Goal: Check status: Check status

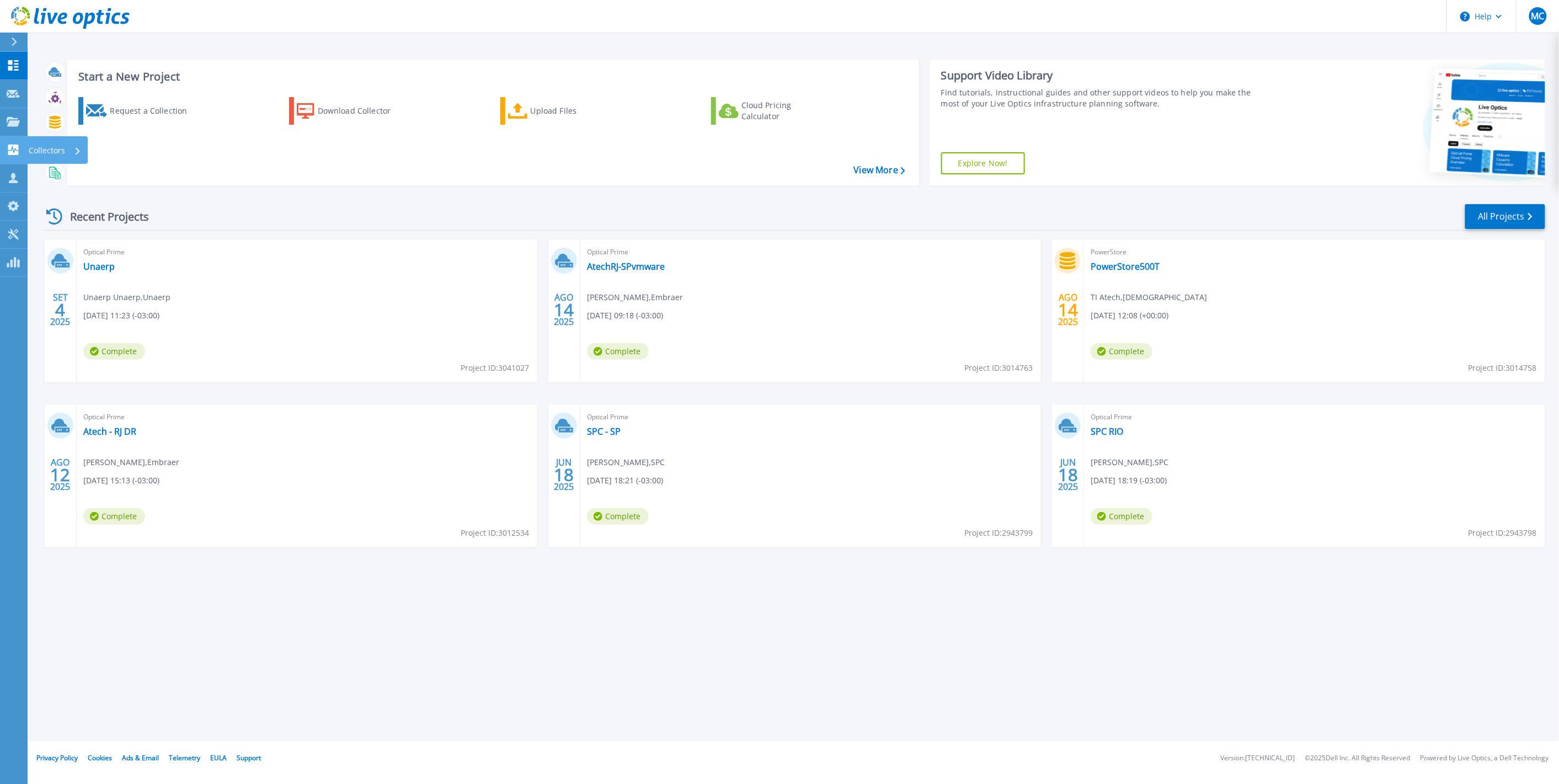
click at [47, 149] on p "Collectors" at bounding box center [47, 150] width 37 height 29
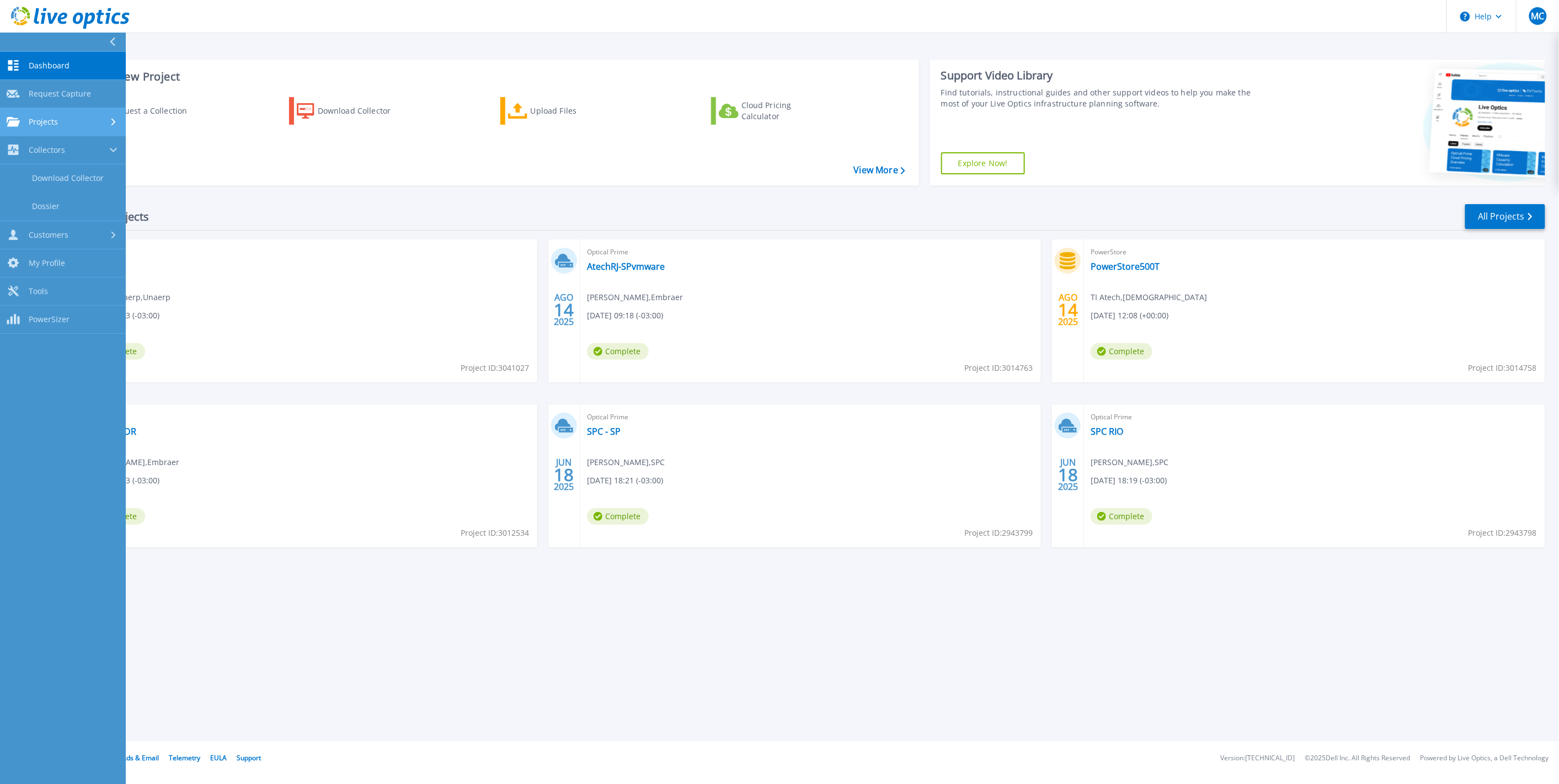
click at [51, 122] on span "Projects" at bounding box center [44, 121] width 30 height 10
click at [61, 202] on link "Optical Prime Collector Runs" at bounding box center [63, 210] width 126 height 35
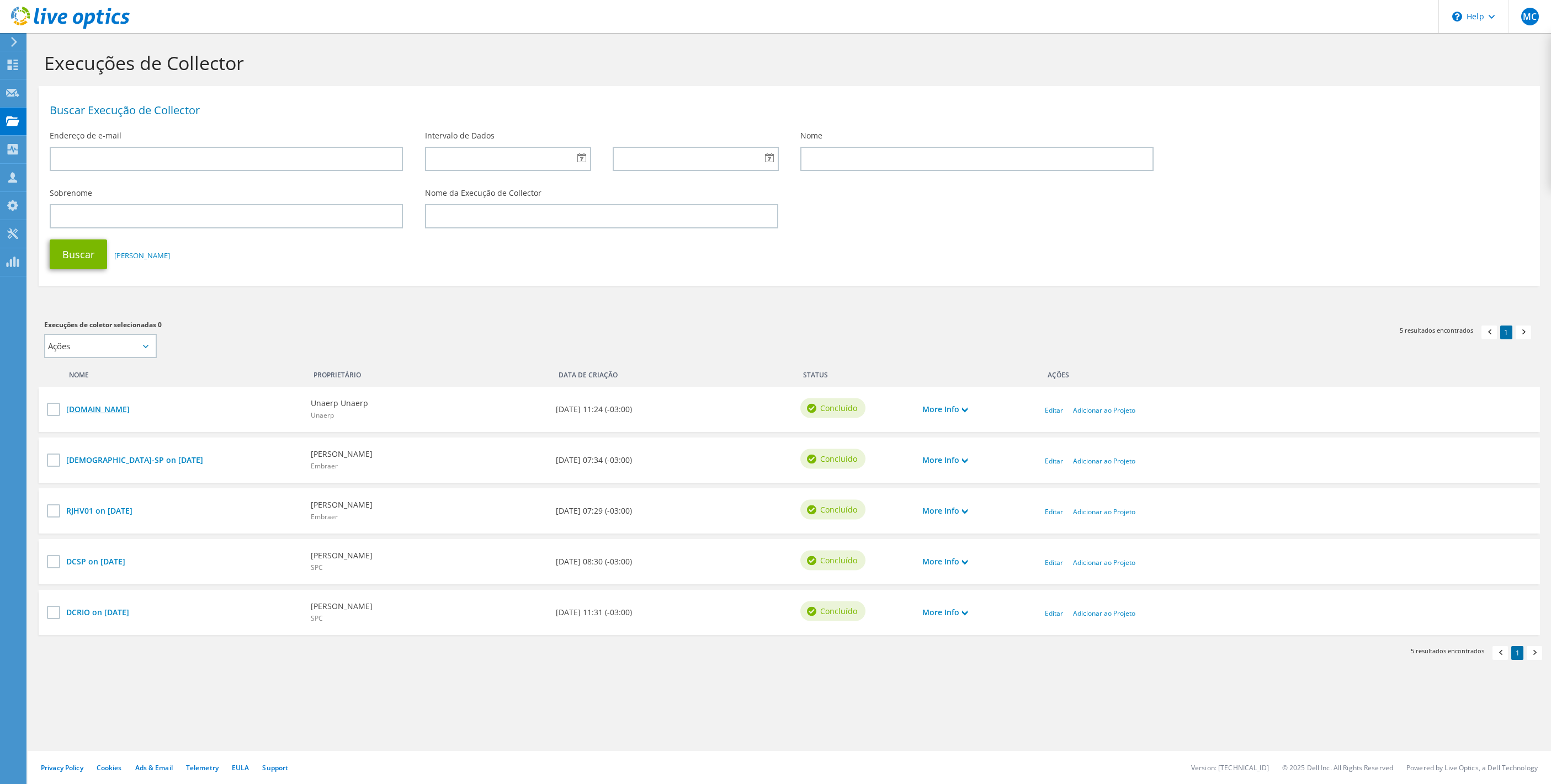
click at [147, 413] on link "svr-esx-01.unaerpnet.br" at bounding box center [183, 409] width 233 height 12
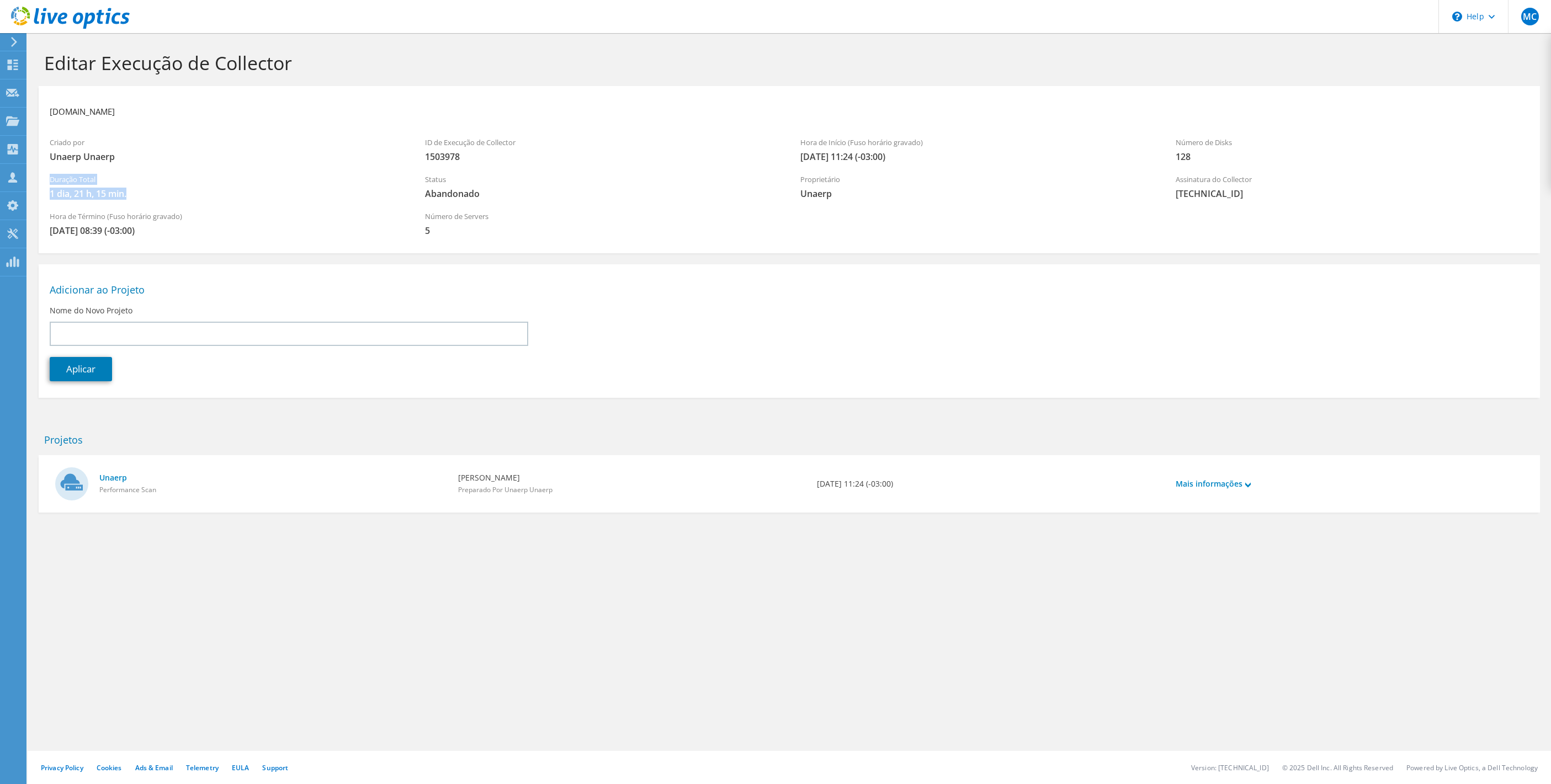
drag, startPoint x: 49, startPoint y: 178, endPoint x: 139, endPoint y: 193, distance: 91.2
click at [139, 193] on div "Duração Total 1 dia, 21 h, 15 min." at bounding box center [226, 187] width 375 height 37
click at [435, 189] on span "Abandonado" at bounding box center [602, 194] width 353 height 12
click at [102, 19] on icon at bounding box center [70, 18] width 118 height 23
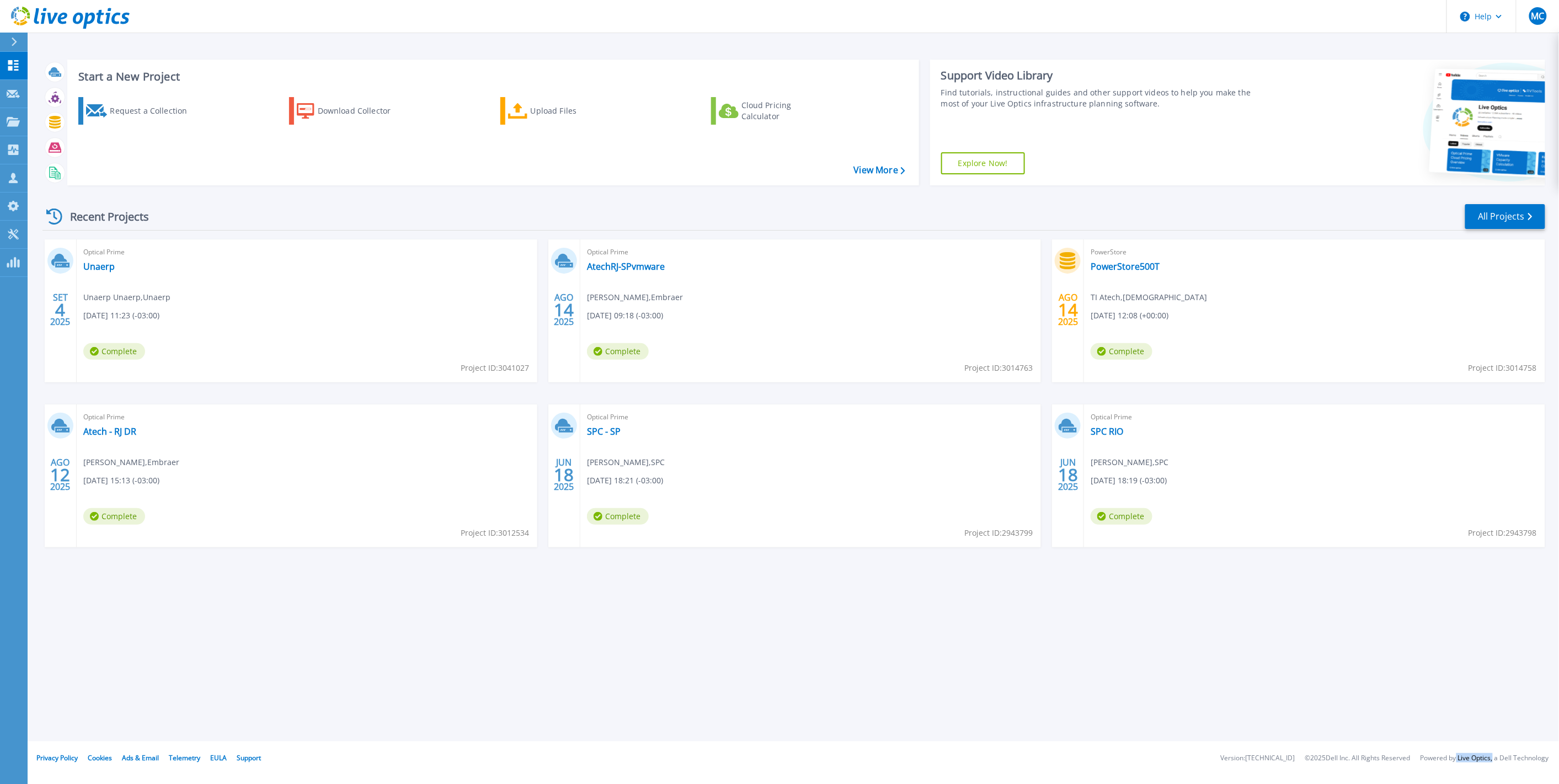
drag, startPoint x: 1456, startPoint y: 756, endPoint x: 1493, endPoint y: 758, distance: 37.1
click at [1493, 758] on li "Powered by Live Optics, a Dell Technology" at bounding box center [1484, 758] width 128 height 7
copy li "Live Optics,"
click at [43, 122] on p "Projects" at bounding box center [44, 122] width 30 height 29
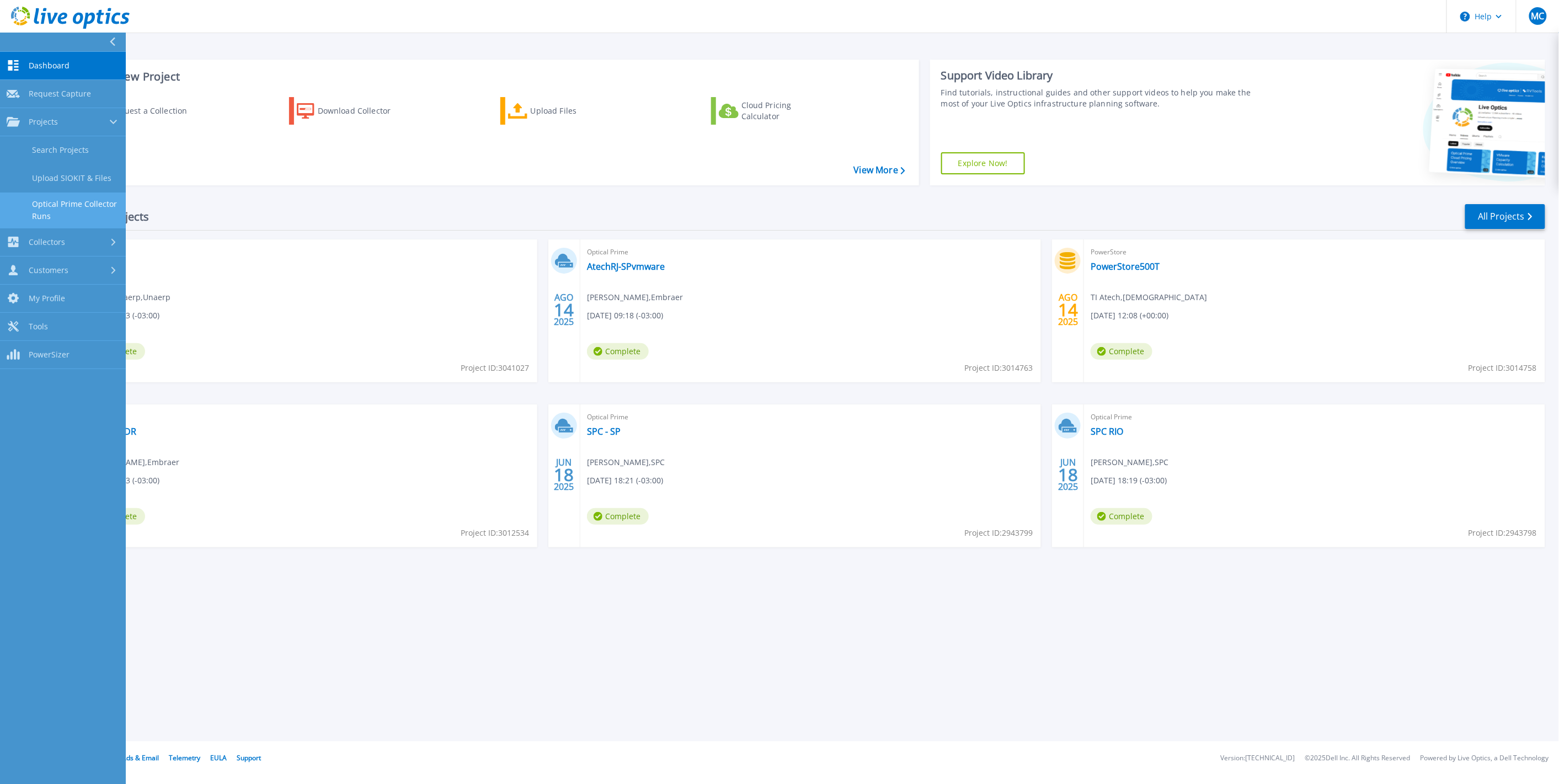
click at [55, 207] on link "Optical Prime Collector Runs" at bounding box center [63, 210] width 126 height 35
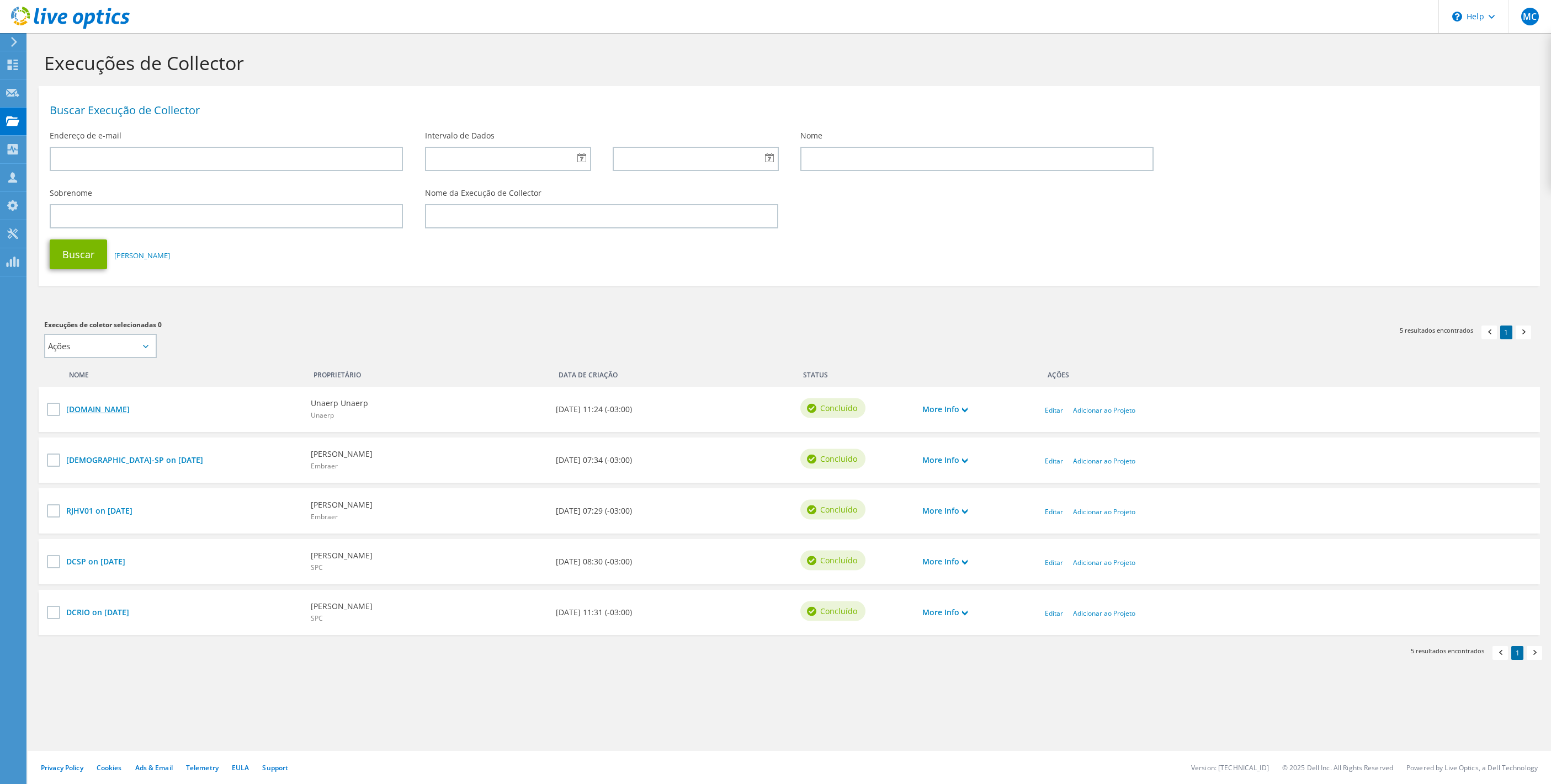
click at [143, 411] on link "[DOMAIN_NAME]" at bounding box center [183, 409] width 233 height 12
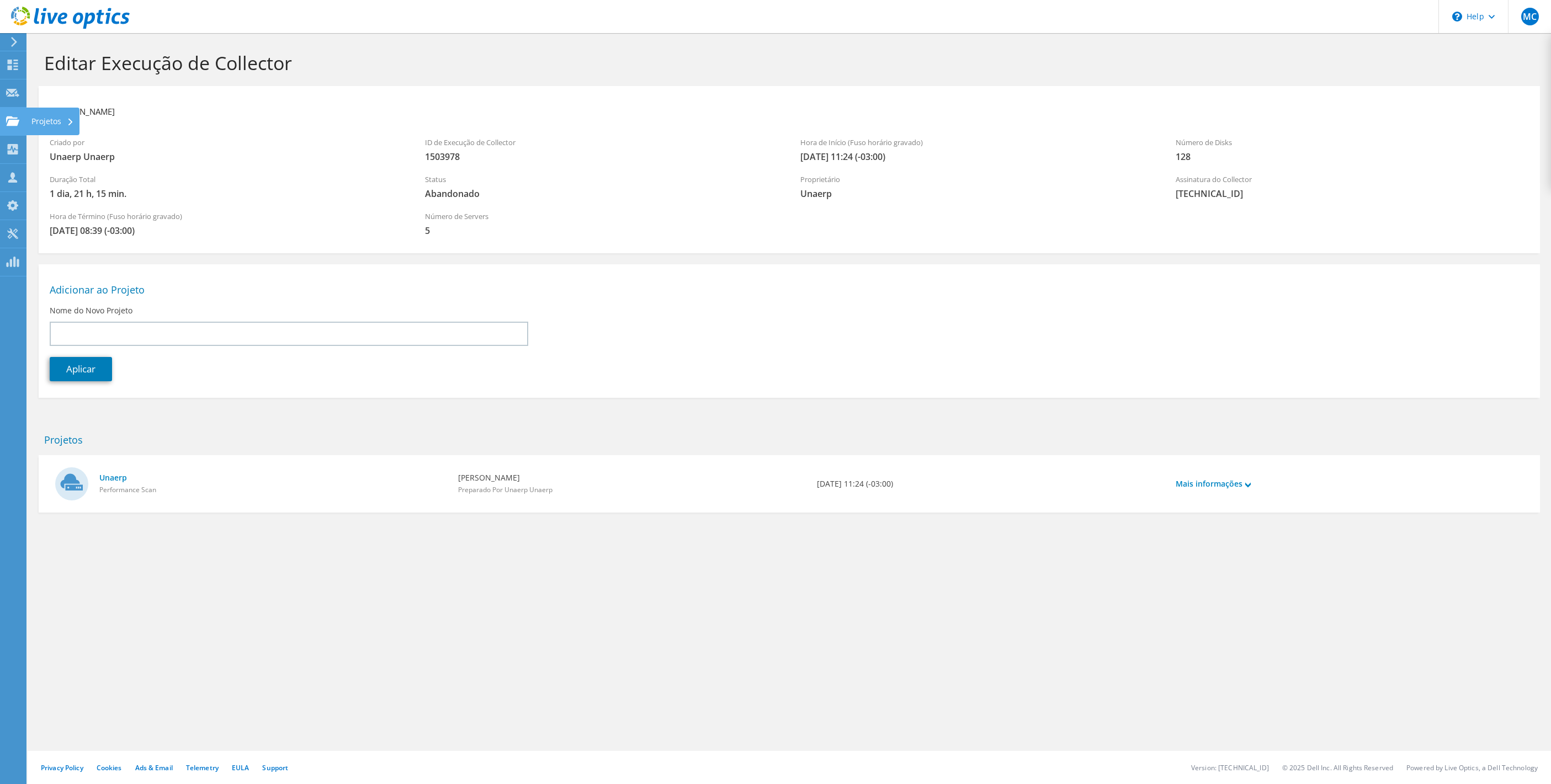
click at [12, 118] on icon at bounding box center [12, 121] width 13 height 10
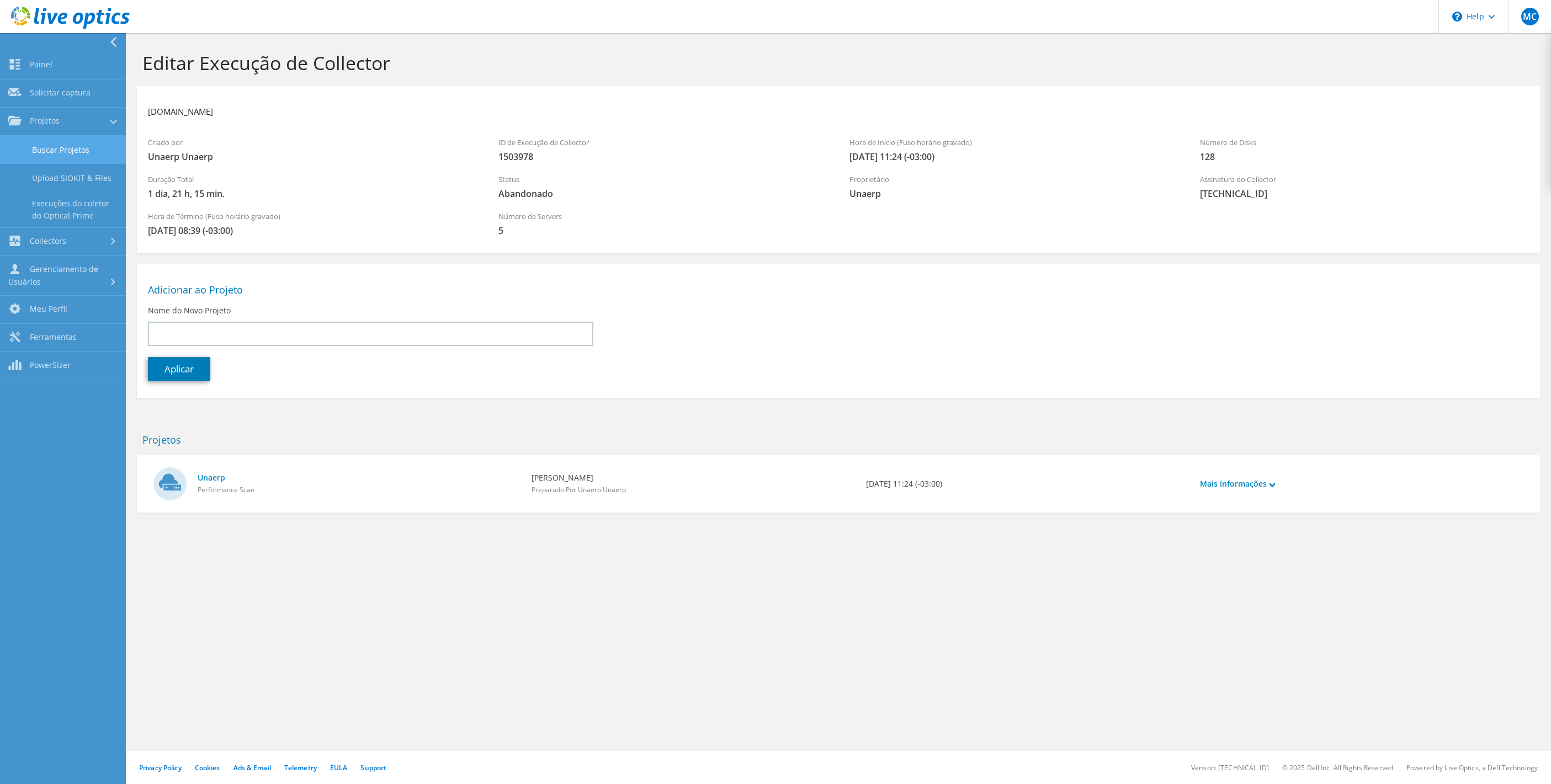
click at [53, 143] on link "Buscar Projetos" at bounding box center [63, 149] width 126 height 28
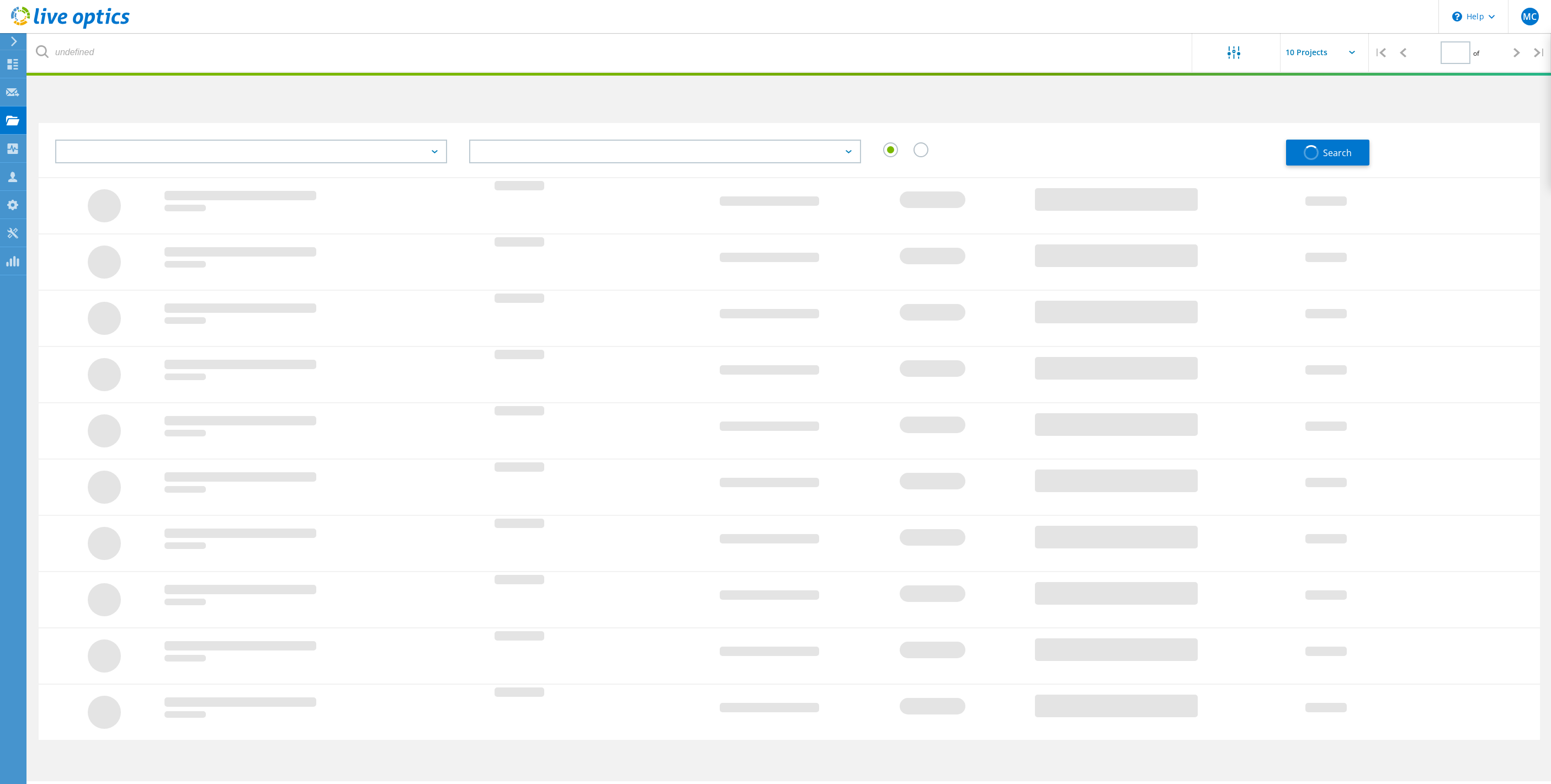
type input "1"
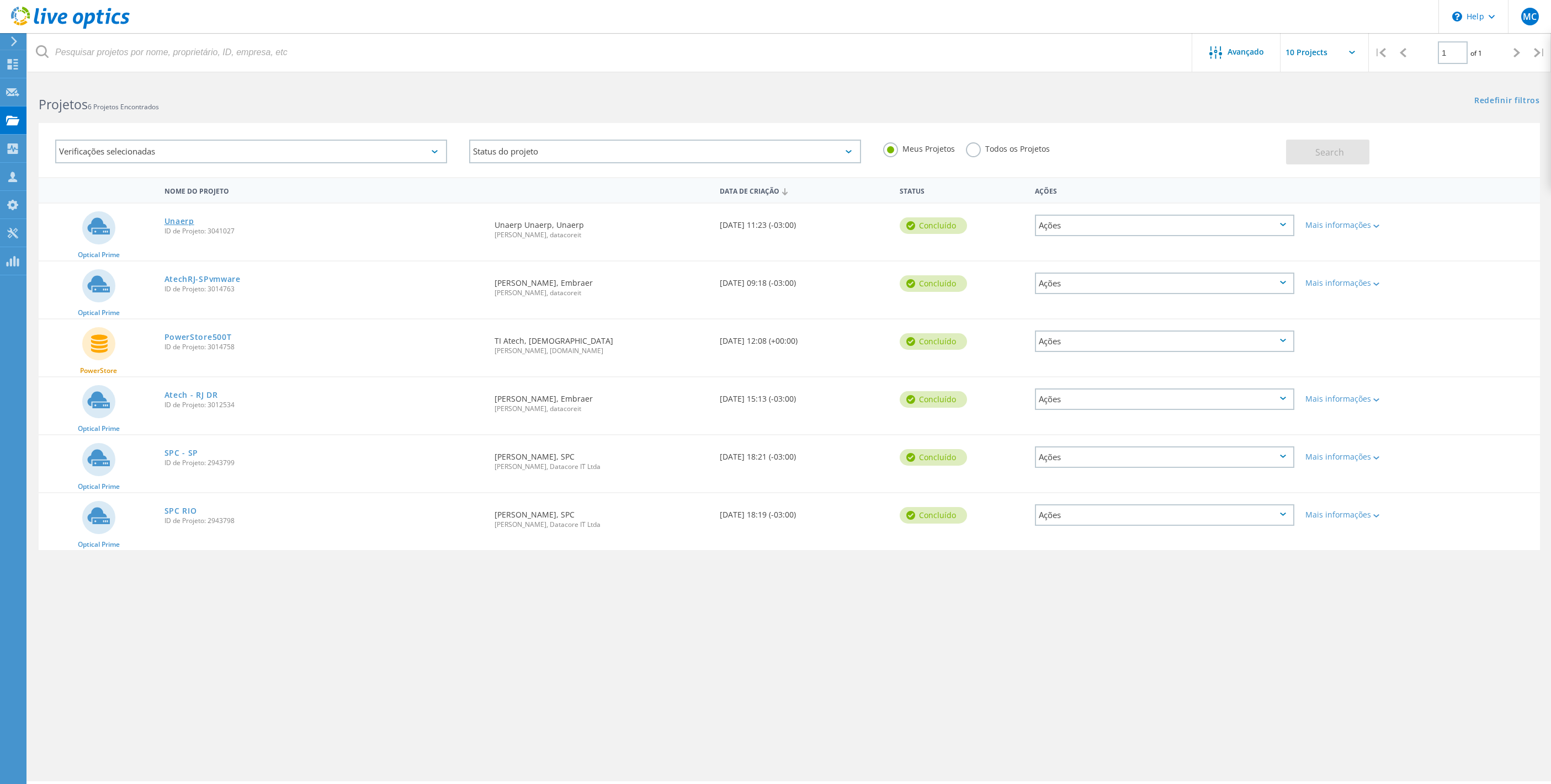
click at [175, 219] on link "Unaerp" at bounding box center [179, 221] width 30 height 8
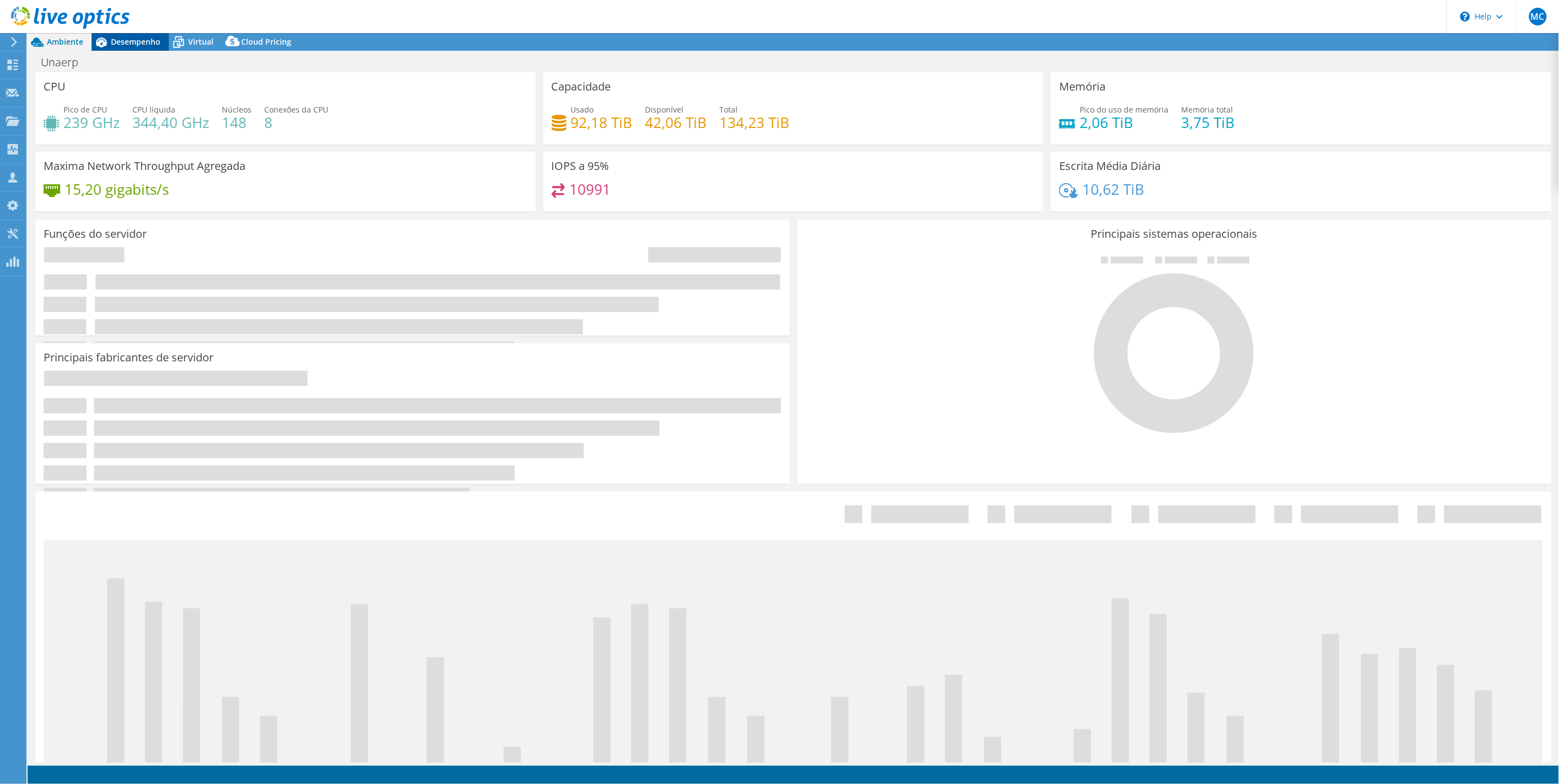
click at [124, 44] on span "Desempenho" at bounding box center [136, 41] width 50 height 10
